Goal: Transaction & Acquisition: Purchase product/service

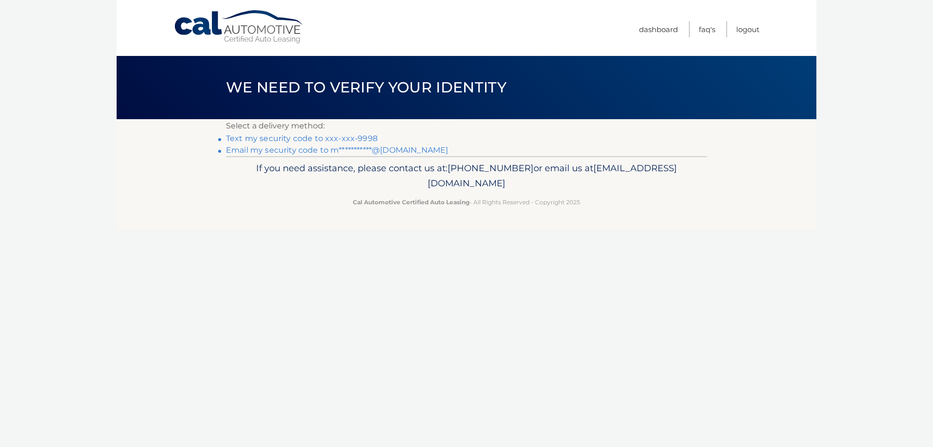
click at [310, 137] on link "Text my security code to xxx-xxx-9998" at bounding box center [302, 138] width 152 height 9
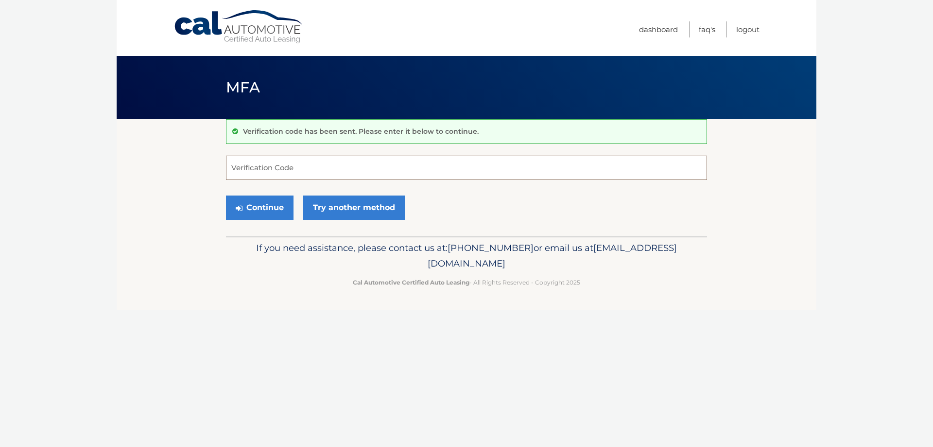
click at [311, 175] on input "Verification Code" at bounding box center [466, 168] width 481 height 24
type input "416641"
click at [256, 203] on button "Continue" at bounding box center [260, 207] width 68 height 24
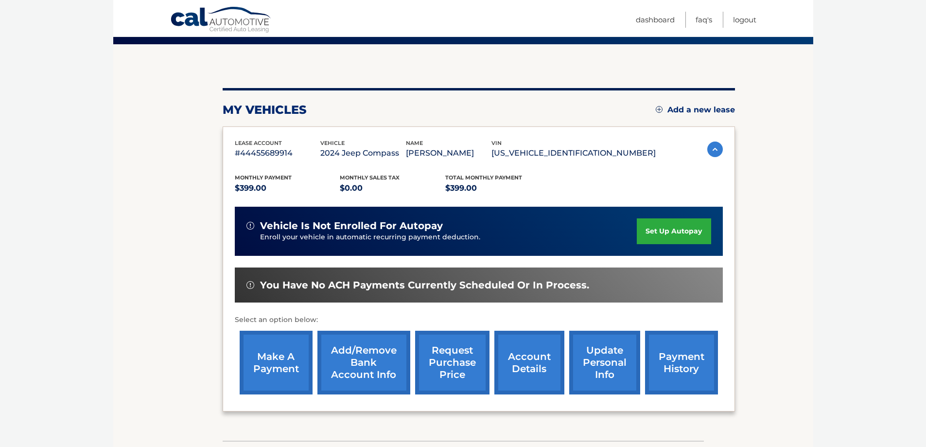
scroll to position [97, 0]
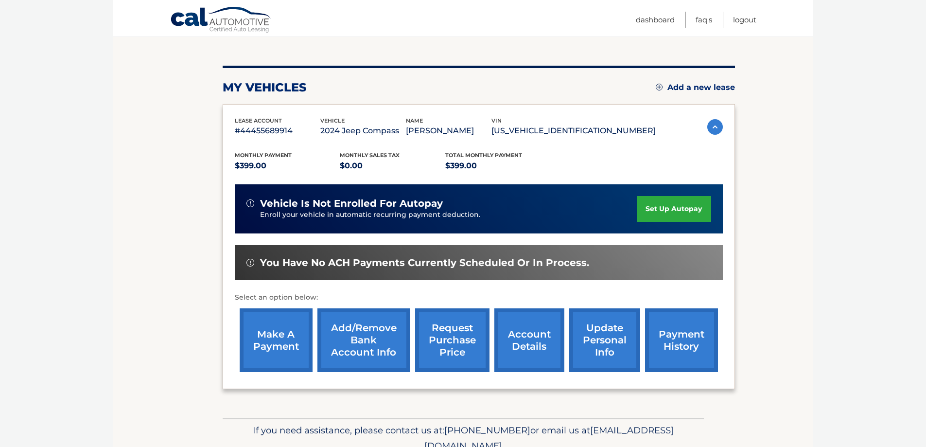
click at [262, 343] on link "make a payment" at bounding box center [276, 340] width 73 height 64
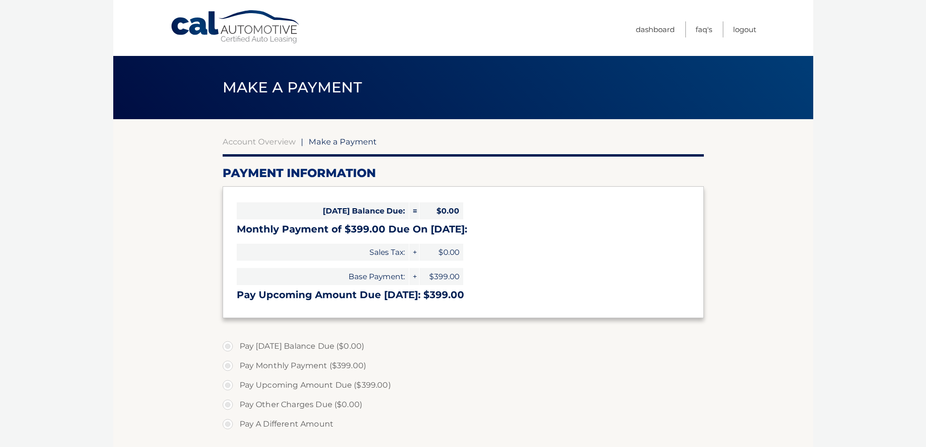
select select "NjYwYjdiYTctYzc1ZS00MGJmLWEyYTYtYWU5NDYyMzAwNGM4"
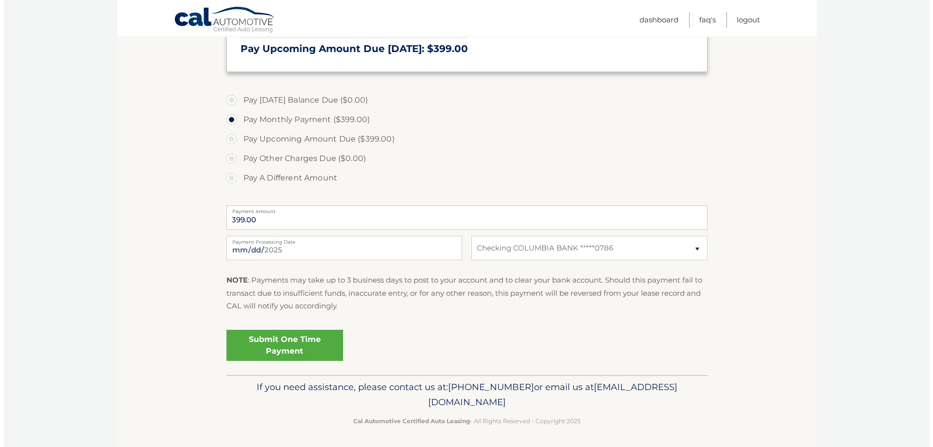
scroll to position [248, 0]
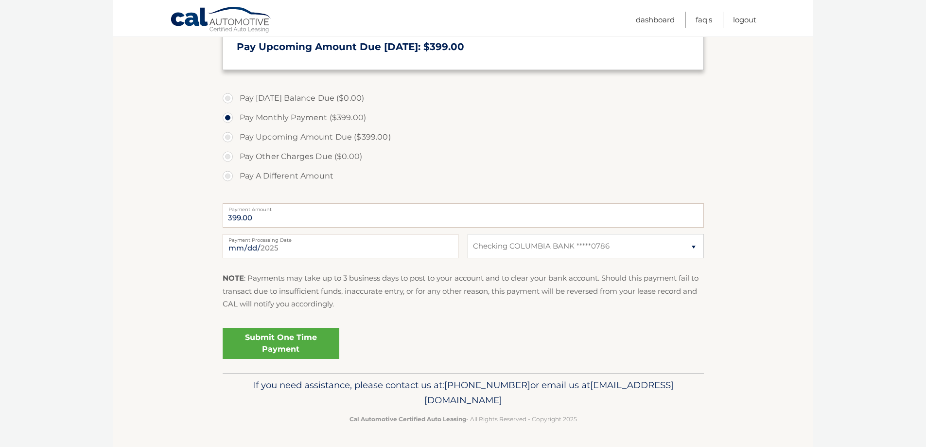
click at [287, 337] on link "Submit One Time Payment" at bounding box center [281, 343] width 117 height 31
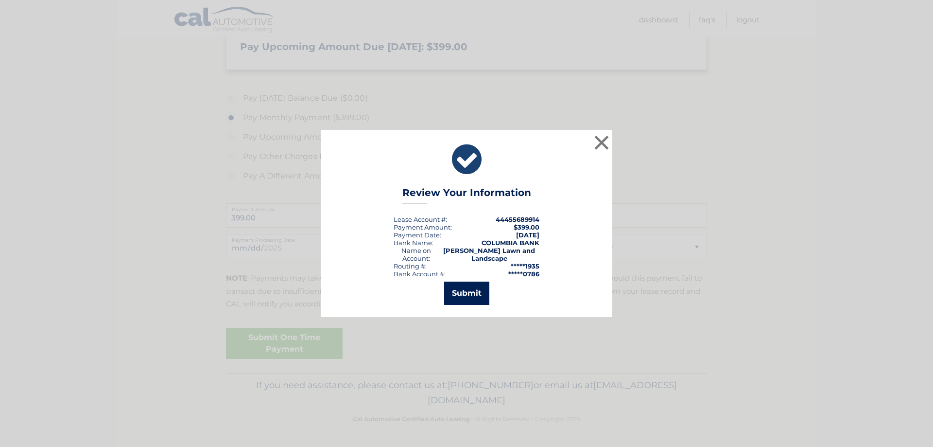
click at [466, 289] on button "Submit" at bounding box center [466, 292] width 45 height 23
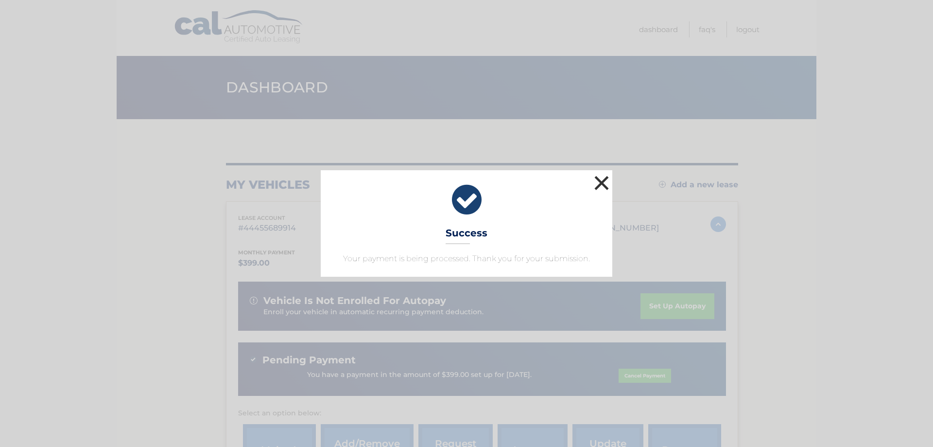
click at [601, 181] on button "×" at bounding box center [601, 182] width 19 height 19
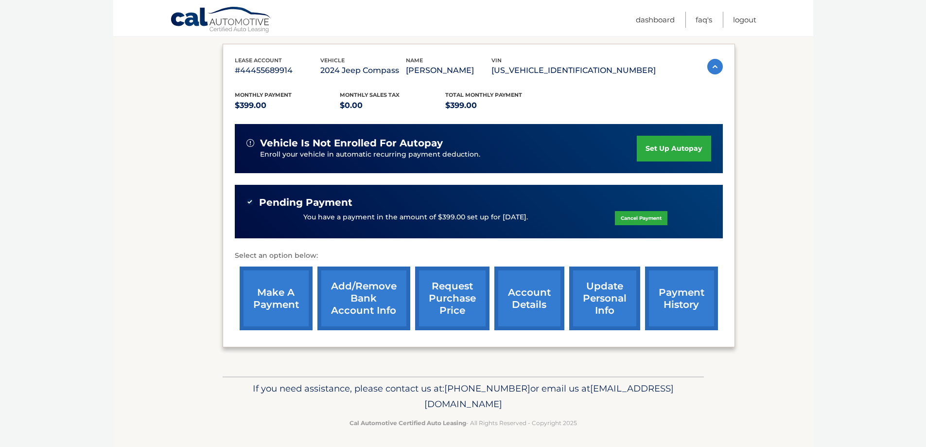
scroll to position [161, 0]
